Goal: Information Seeking & Learning: Learn about a topic

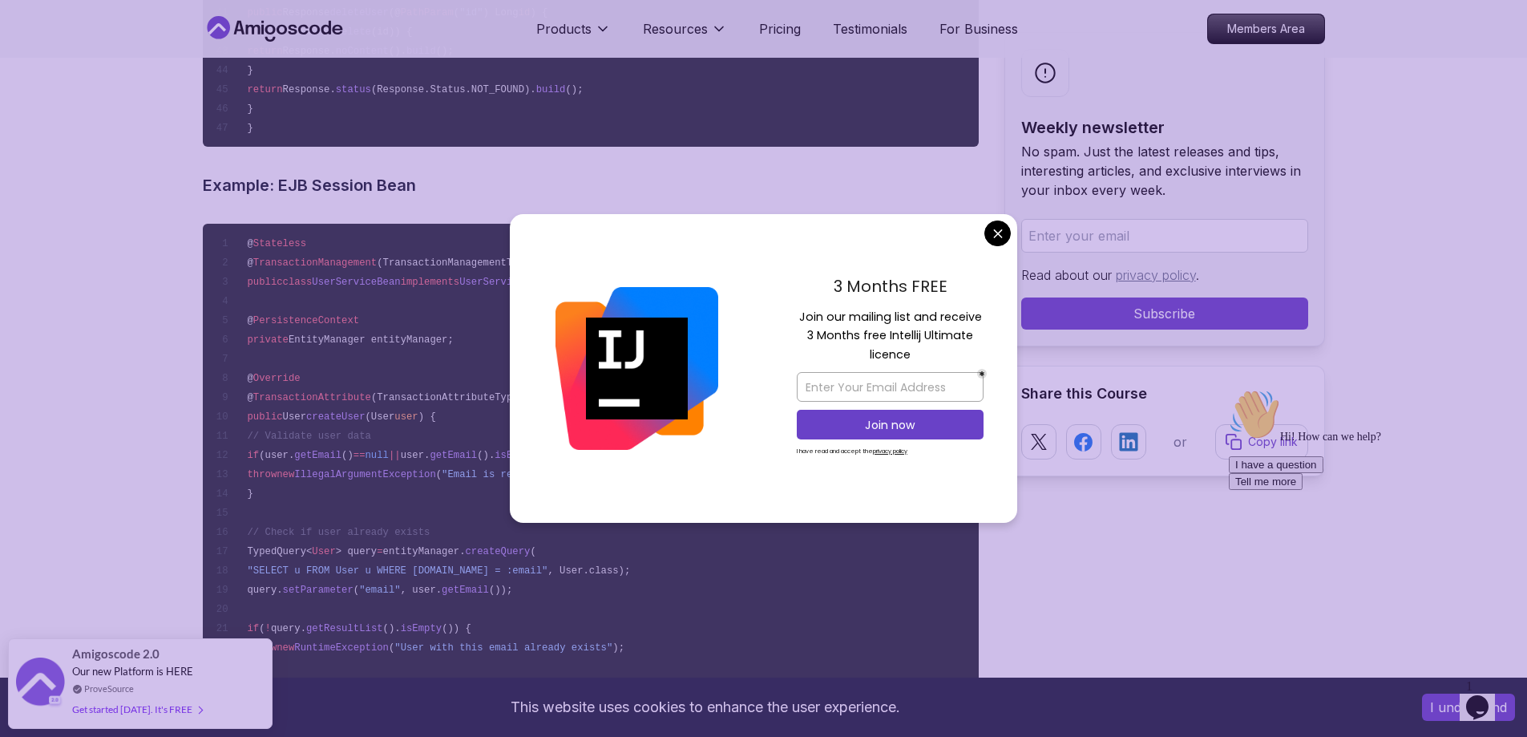
scroll to position [6838, 0]
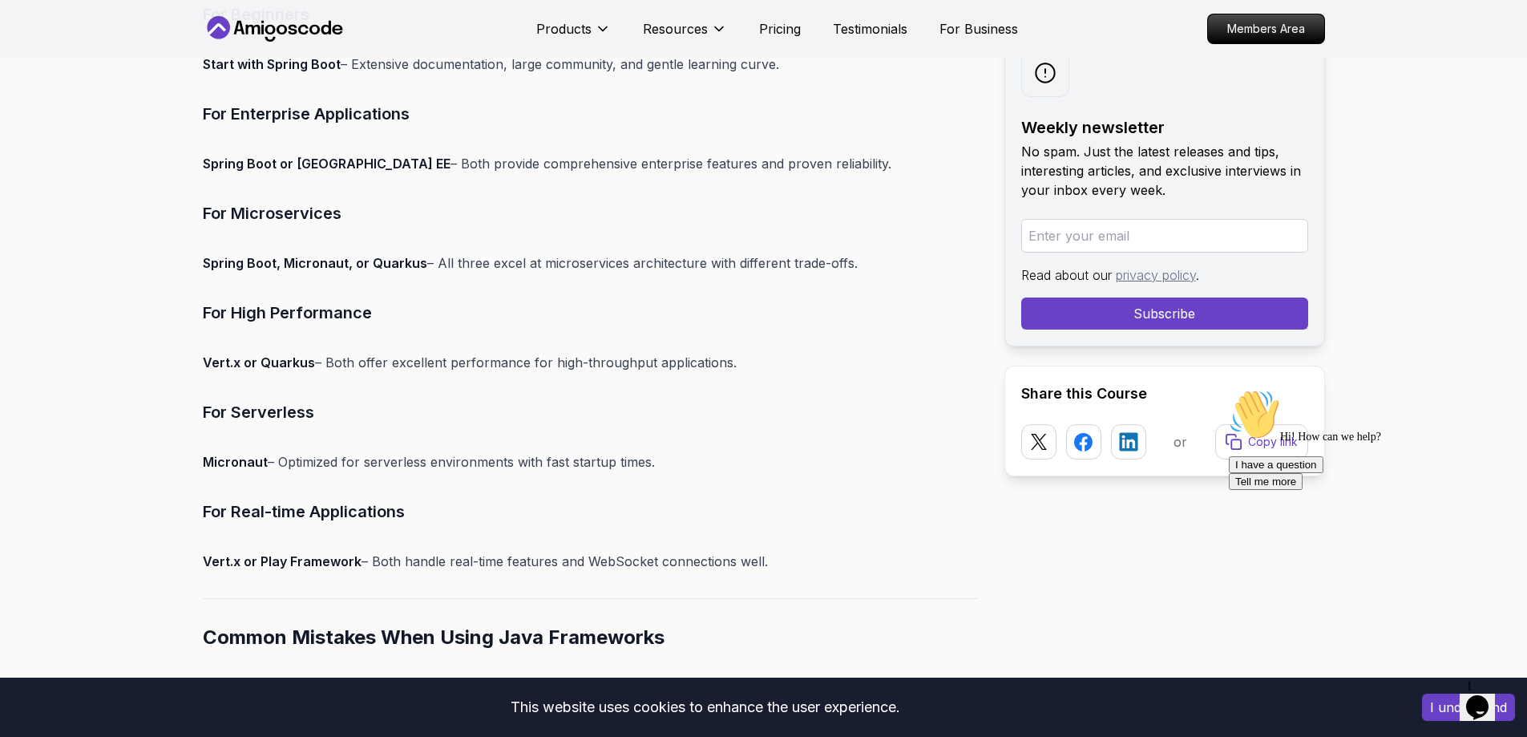
scroll to position [17625, 0]
click at [294, 470] on p "Micronaut – Optimized for serverless environments with fast startup times." at bounding box center [591, 461] width 776 height 22
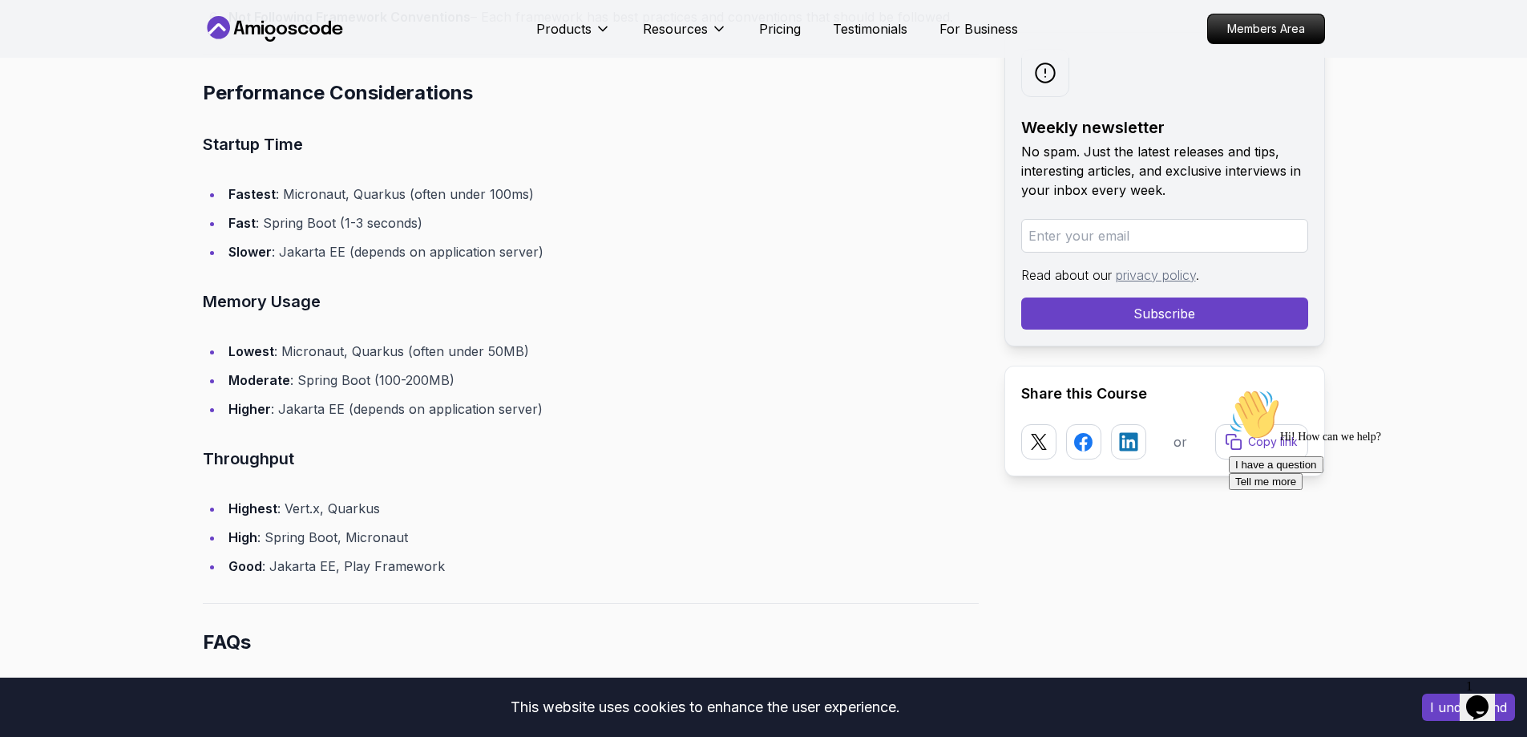
scroll to position [18449, 0]
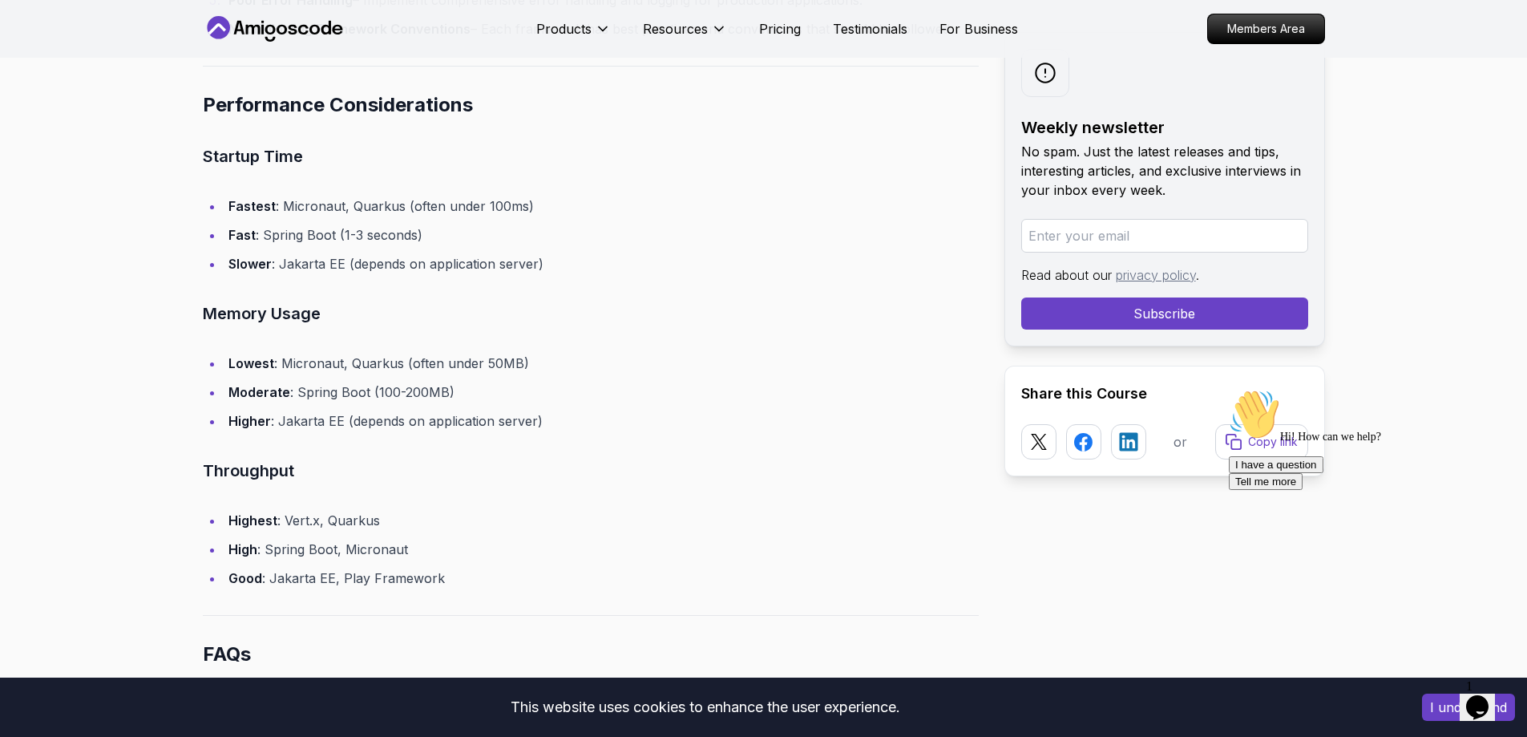
click at [324, 212] on li "Fastest : Micronaut, Quarkus (often under 100ms)" at bounding box center [601, 206] width 755 height 22
click at [320, 226] on li "Fast : Spring Boot (1-3 seconds)" at bounding box center [601, 235] width 755 height 22
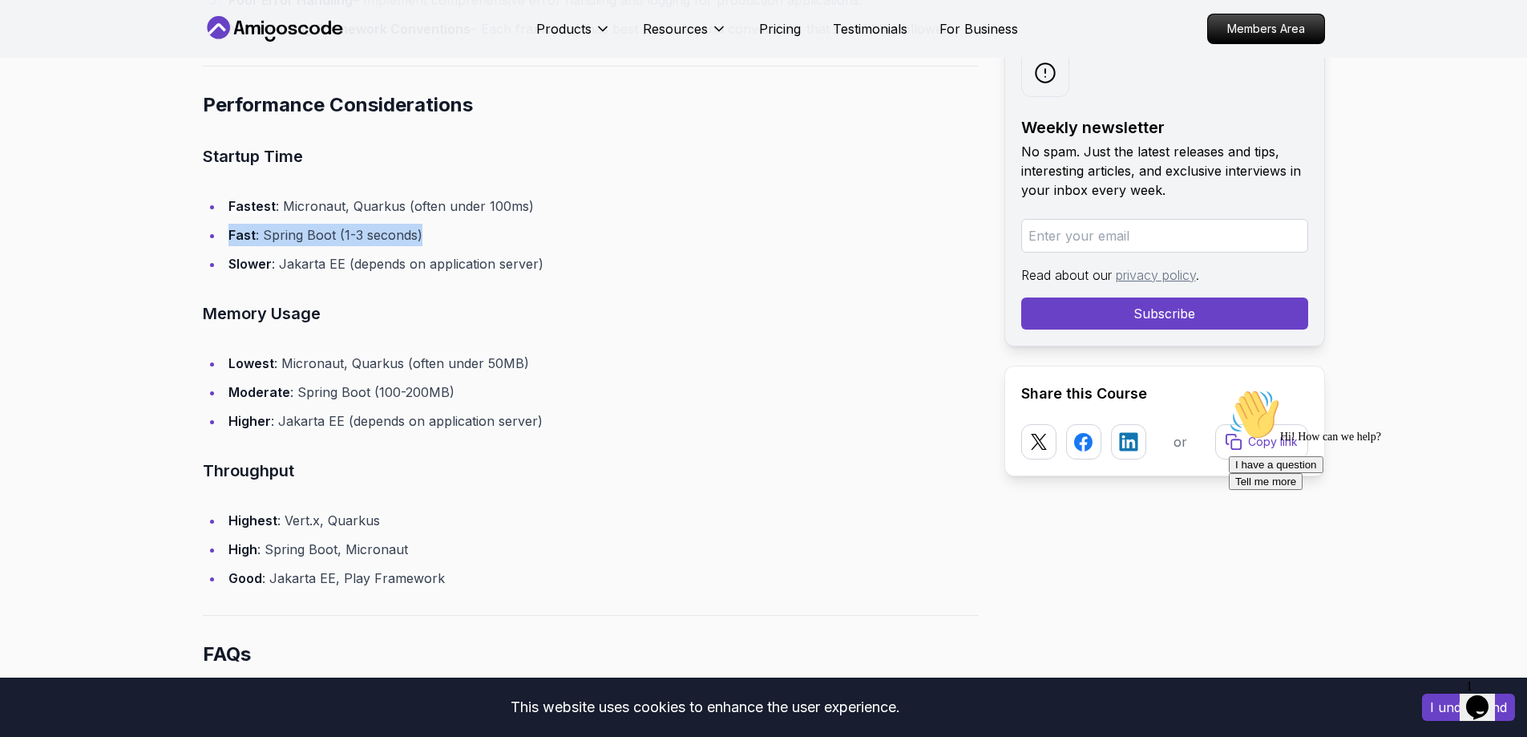
click at [320, 226] on li "Fast : Spring Boot (1-3 seconds)" at bounding box center [601, 235] width 755 height 22
click at [313, 366] on li "Lowest : Micronaut, Quarkus (often under 50MB)" at bounding box center [601, 363] width 755 height 22
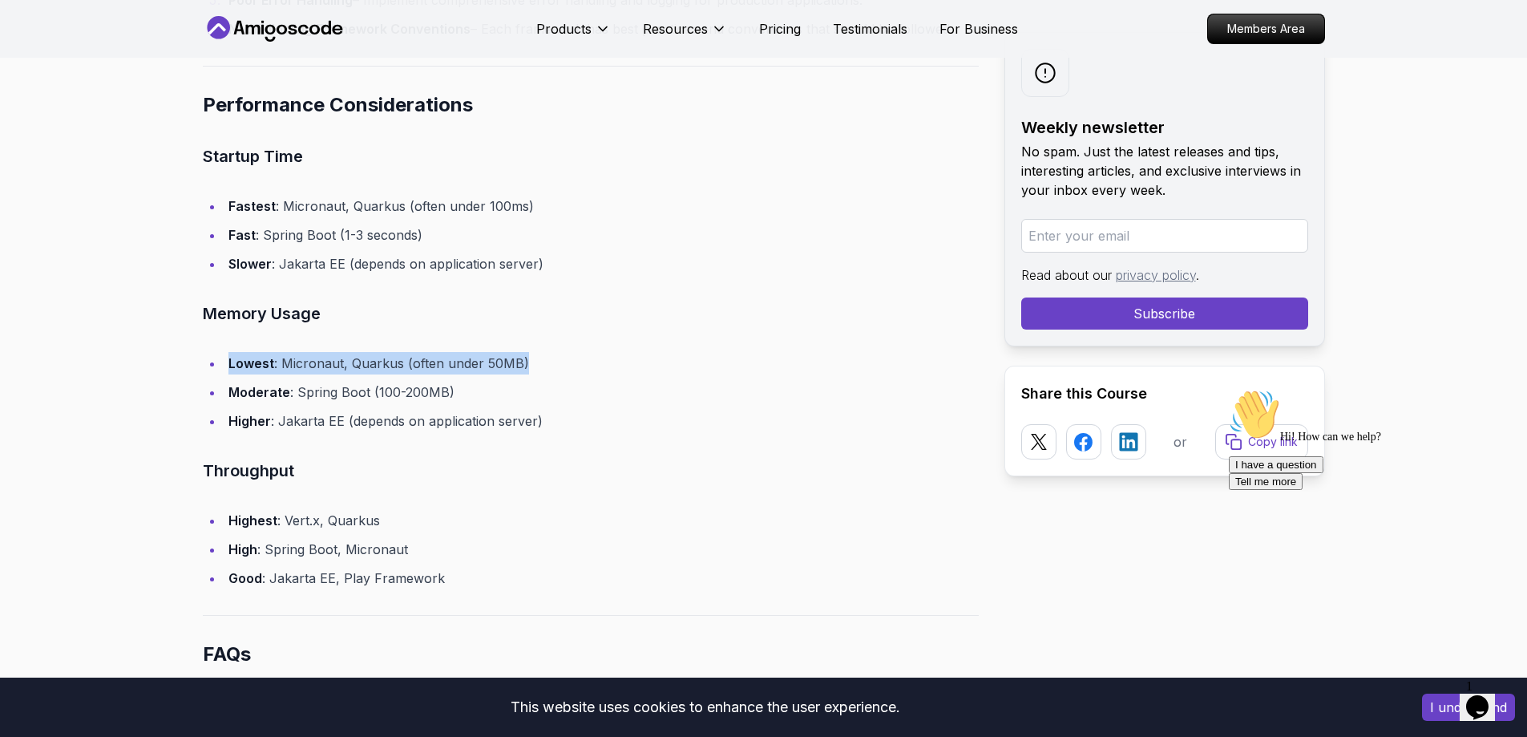
click at [313, 366] on li "Lowest : Micronaut, Quarkus (often under 50MB)" at bounding box center [601, 363] width 755 height 22
click at [331, 557] on li "High : Spring Boot, Micronaut" at bounding box center [601, 549] width 755 height 22
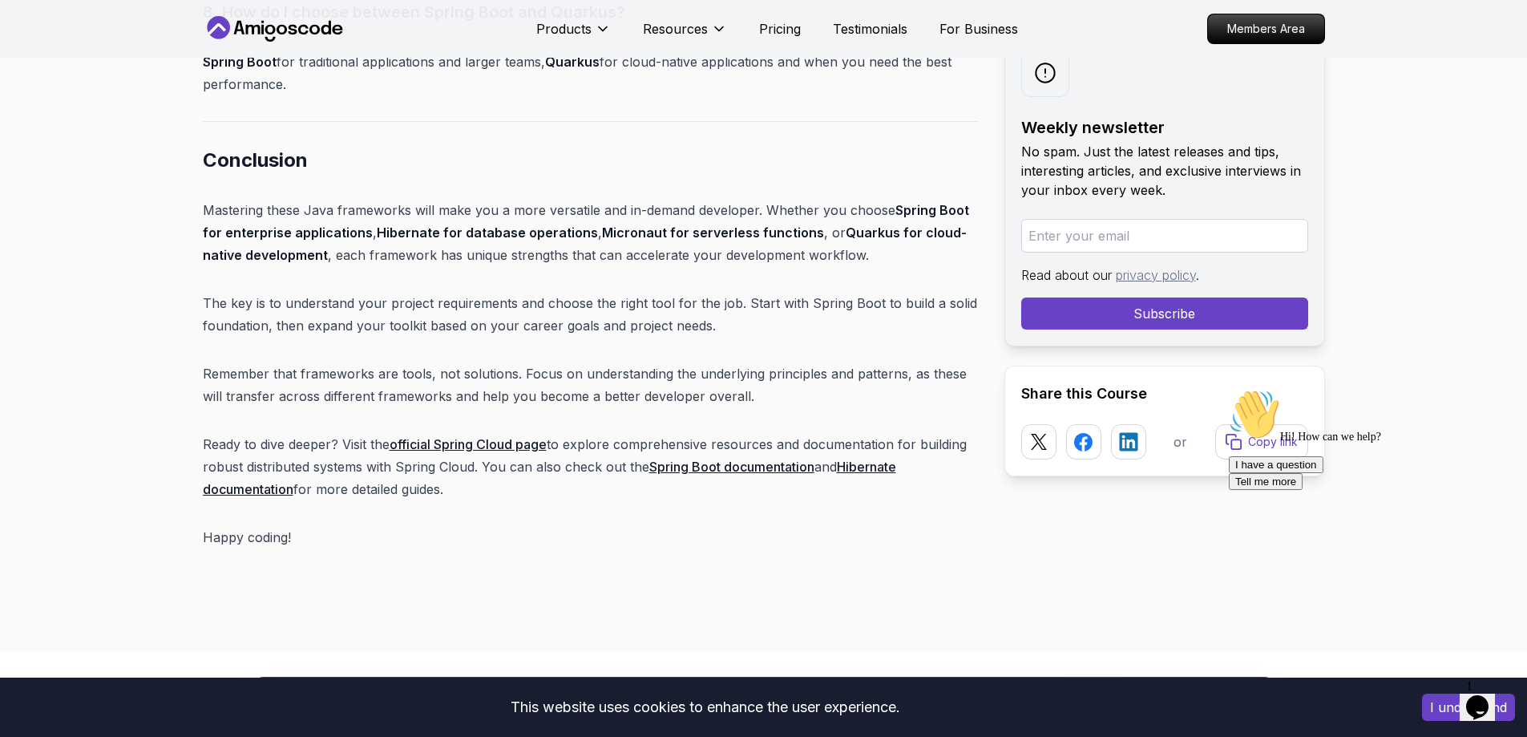
scroll to position [19906, 0]
